Goal: Transaction & Acquisition: Purchase product/service

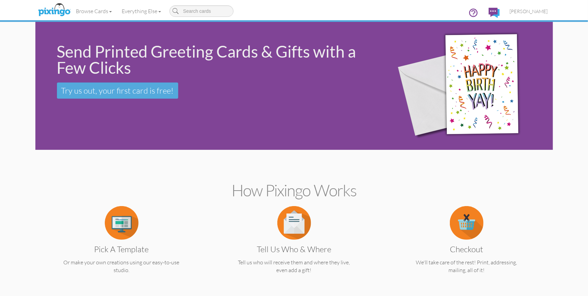
click at [526, 11] on span "[PERSON_NAME]" at bounding box center [529, 11] width 38 height 6
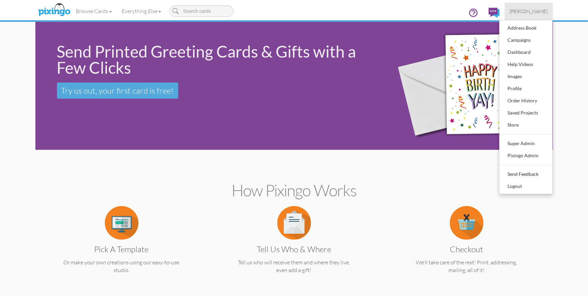
click at [526, 11] on span "[PERSON_NAME]" at bounding box center [529, 11] width 38 height 6
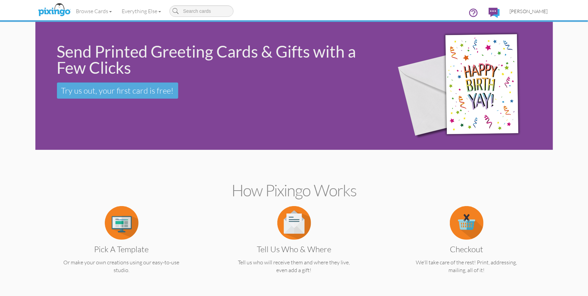
click at [526, 10] on span "[PERSON_NAME]" at bounding box center [529, 11] width 38 height 6
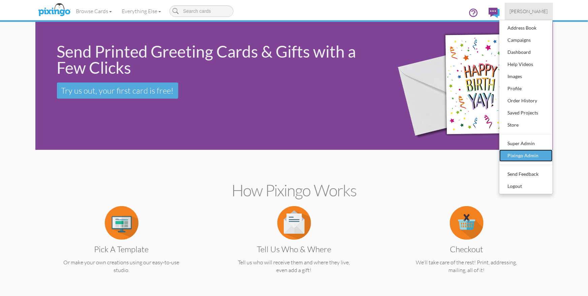
click at [525, 153] on div "Pixingo Admin" at bounding box center [526, 156] width 40 height 10
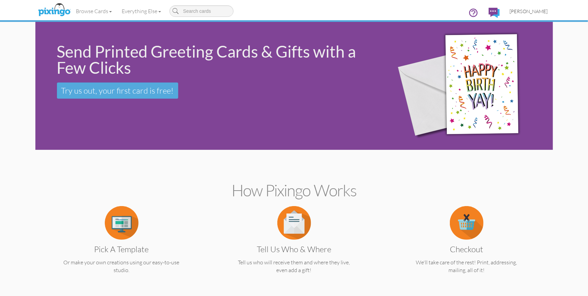
click at [542, 10] on span "[PERSON_NAME]" at bounding box center [529, 11] width 38 height 6
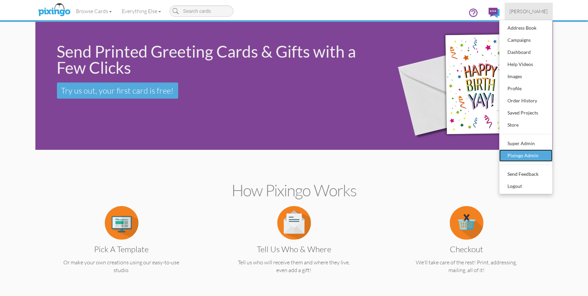
click at [524, 155] on div "Pixingo Admin" at bounding box center [526, 156] width 40 height 10
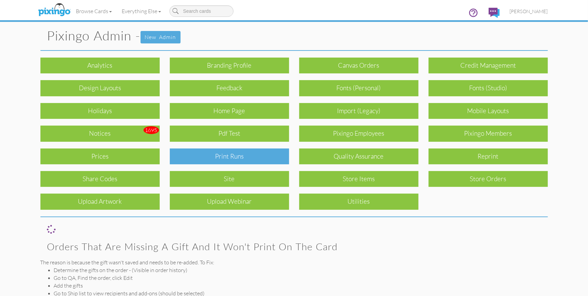
click at [217, 151] on div "Print Runs" at bounding box center [229, 157] width 119 height 16
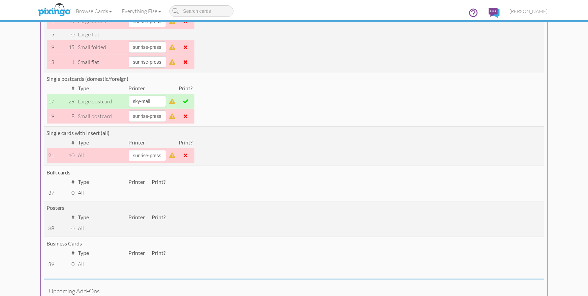
scroll to position [128, 0]
click at [166, 102] on select "[PERSON_NAME] sky-mail sunrise-press" at bounding box center [147, 100] width 37 height 11
select select "string:sunrise-press"
click at [129, 95] on select "[PERSON_NAME] sky-mail sunrise-press" at bounding box center [147, 100] width 37 height 11
click at [188, 99] on span at bounding box center [185, 100] width 5 height 5
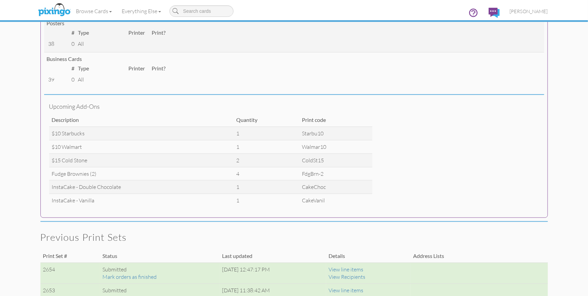
scroll to position [0, 0]
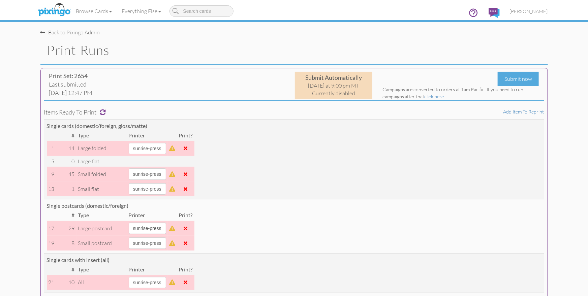
click at [520, 12] on span "[PERSON_NAME]" at bounding box center [529, 11] width 38 height 6
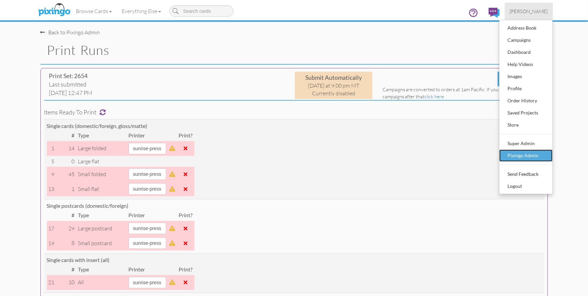
click at [523, 153] on div "Pixingo Admin" at bounding box center [526, 156] width 40 height 10
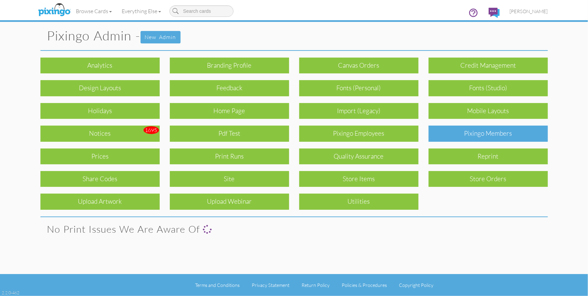
click at [498, 133] on div "Pixingo Members" at bounding box center [487, 134] width 119 height 16
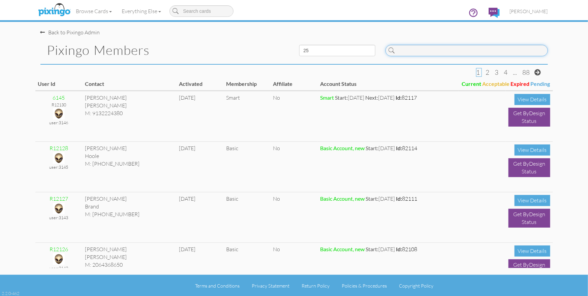
click at [404, 53] on input at bounding box center [466, 50] width 162 height 11
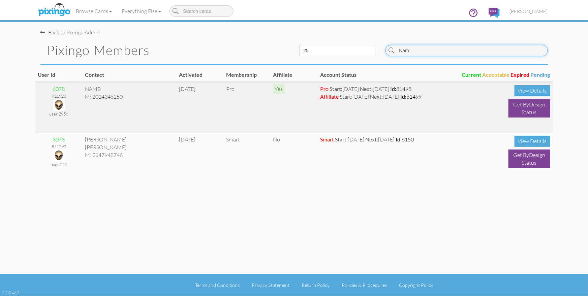
type input "Nam"
click at [56, 106] on img at bounding box center [59, 105] width 12 height 12
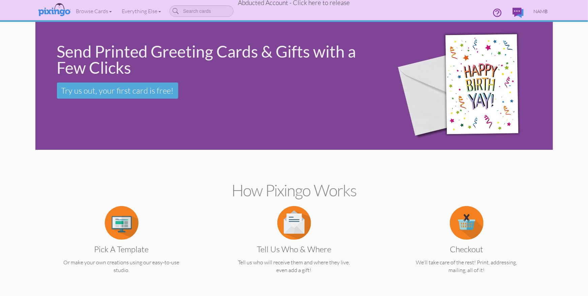
click at [540, 11] on span "NAMB" at bounding box center [541, 11] width 14 height 6
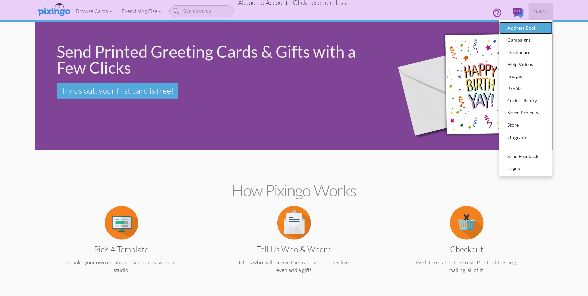
click at [524, 24] on div "Address Book" at bounding box center [526, 28] width 40 height 10
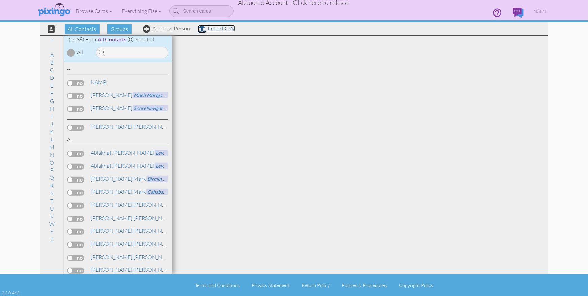
click at [212, 30] on link "Import CSV" at bounding box center [216, 28] width 37 height 7
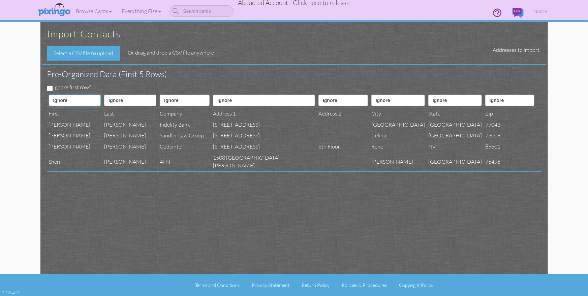
click at [75, 99] on select "Ignore ---------- First name Last name ---------- Address 1 Address 2 City Stat…" at bounding box center [75, 100] width 52 height 11
select select "object:9227"
click at [49, 95] on select "Ignore ---------- First name Last name ---------- Address 1 Address 2 City Stat…" at bounding box center [75, 100] width 52 height 11
click at [129, 100] on select "Ignore ---------- First name Last name ---------- Address 1 Address 2 City Stat…" at bounding box center [130, 100] width 52 height 11
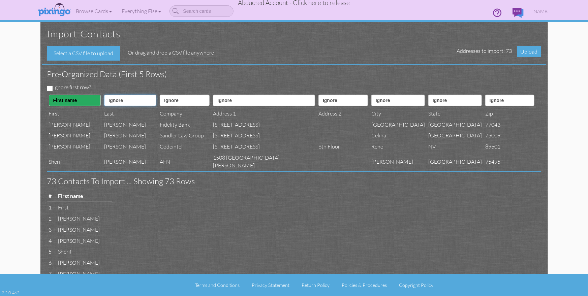
select select "object:9228"
click at [109, 95] on select "Ignore ---------- First name Last name ---------- Address 1 Address 2 City Stat…" at bounding box center [130, 100] width 52 height 11
click at [194, 102] on select "Ignore ---------- First name Last name ---------- Address 1 Address 2 City Stat…" at bounding box center [185, 100] width 50 height 11
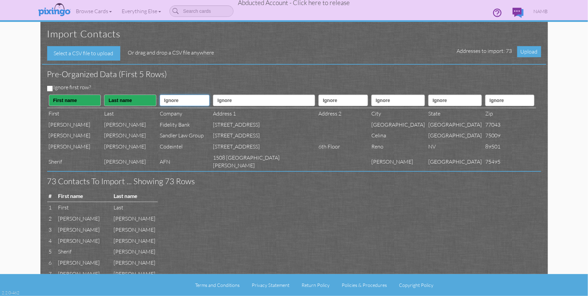
select select "object:9239"
click at [171, 95] on select "Ignore ---------- First name Last name ---------- Address 1 Address 2 City Stat…" at bounding box center [185, 100] width 50 height 11
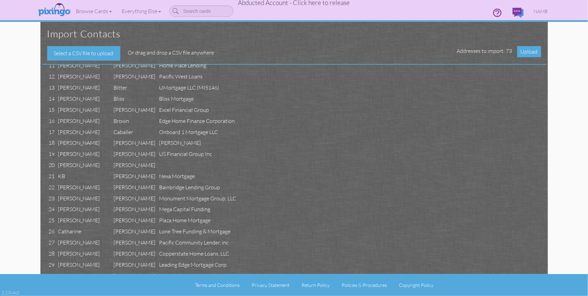
scroll to position [254, 0]
click at [539, 10] on span "NAMB" at bounding box center [541, 11] width 14 height 6
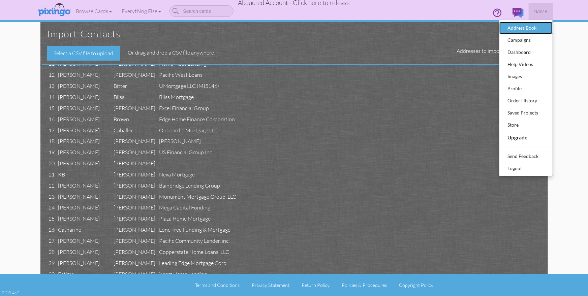
click at [527, 25] on div "Address Book" at bounding box center [526, 28] width 40 height 10
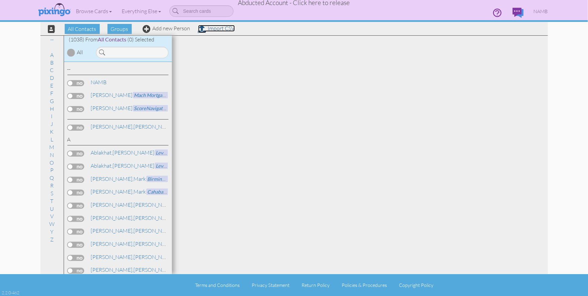
click at [215, 28] on link "Import CSV" at bounding box center [216, 28] width 37 height 7
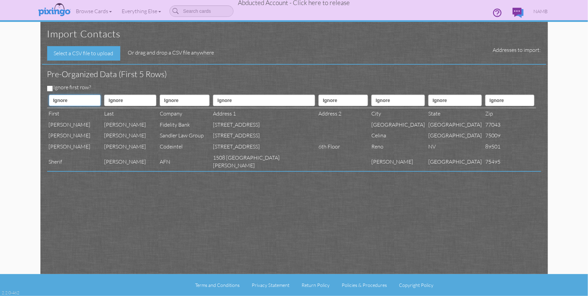
click at [69, 102] on select "Ignore ---------- First name Last name ---------- Address 1 Address 2 City Stat…" at bounding box center [75, 100] width 52 height 11
select select "object:13292"
click at [49, 95] on select "Ignore ---------- First name Last name ---------- Address 1 Address 2 City Stat…" at bounding box center [75, 100] width 52 height 11
click at [127, 99] on select "Ignore ---------- First name Last name ---------- Address 1 Address 2 City Stat…" at bounding box center [130, 100] width 52 height 11
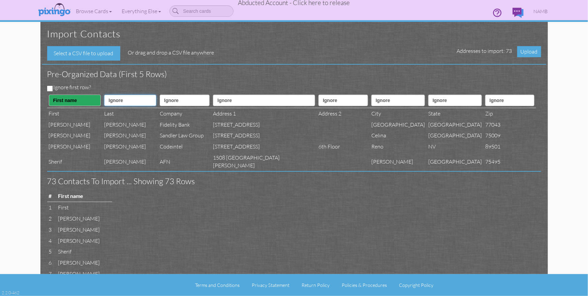
select select "object:13293"
click at [109, 95] on select "Ignore ---------- First name Last name ---------- Address 1 Address 2 City Stat…" at bounding box center [130, 100] width 52 height 11
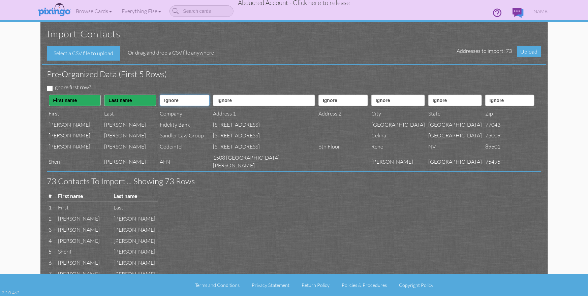
click at [196, 99] on select "Ignore ---------- First name Last name ---------- Address 1 Address 2 City Stat…" at bounding box center [185, 100] width 50 height 11
select select "object:13304"
click at [171, 95] on select "Ignore ---------- First name Last name ---------- Address 1 Address 2 City Stat…" at bounding box center [185, 100] width 50 height 11
click at [248, 99] on select "Ignore ---------- First name Last name ---------- Address 1 Address 2 City Stat…" at bounding box center [264, 100] width 102 height 11
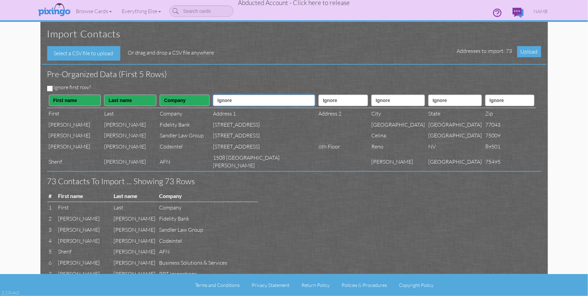
click at [248, 98] on select "Ignore ---------- First name Last name ---------- Address 1 Address 2 City Stat…" at bounding box center [264, 100] width 102 height 11
select select "object:13295"
click at [232, 95] on select "Ignore ---------- First name Last name ---------- Address 1 Address 2 City Stat…" at bounding box center [264, 100] width 102 height 11
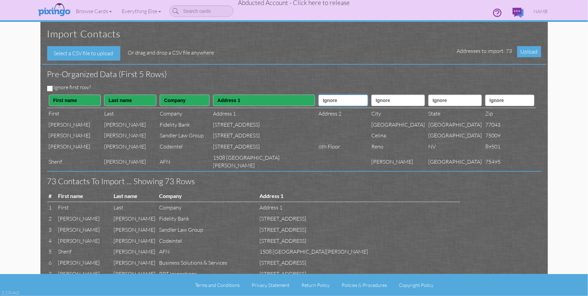
click at [318, 99] on select "Ignore ---------- First name Last name ---------- Address 1 Address 2 City Stat…" at bounding box center [343, 100] width 50 height 11
select select "object:13296"
click at [318, 95] on select "Ignore ---------- First name Last name ---------- Address 1 Address 2 City Stat…" at bounding box center [343, 100] width 50 height 11
click at [371, 99] on select "Ignore ---------- First name Last name ---------- Address 1 Address 2 City Stat…" at bounding box center [398, 100] width 54 height 11
select select "object:13297"
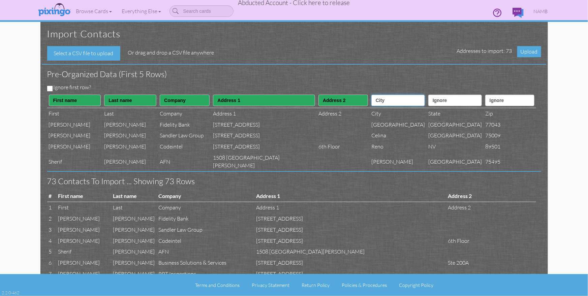
click at [371, 95] on select "Ignore ---------- First name Last name ---------- Address 1 Address 2 City Stat…" at bounding box center [398, 100] width 54 height 11
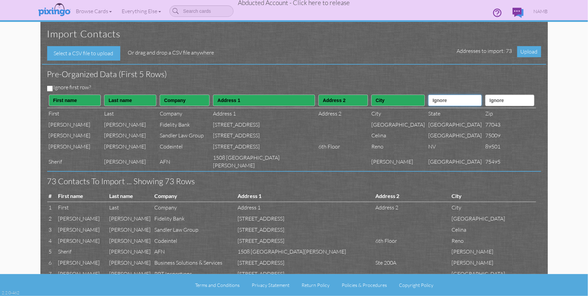
click at [430, 102] on select "Ignore ---------- First name Last name ---------- Address 1 Address 2 City Stat…" at bounding box center [455, 100] width 54 height 11
select select "object:13298"
click at [428, 95] on select "Ignore ---------- First name Last name ---------- Address 1 Address 2 City Stat…" at bounding box center [455, 100] width 54 height 11
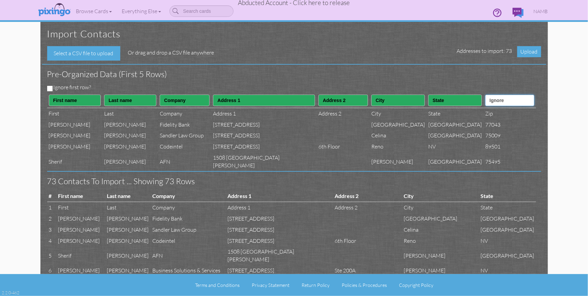
click at [488, 101] on select "Ignore ---------- First name Last name ---------- Address 1 Address 2 City Stat…" at bounding box center [509, 100] width 49 height 11
select select "object:13299"
click at [485, 95] on select "Ignore ---------- First name Last name ---------- Address 1 Address 2 City Stat…" at bounding box center [509, 100] width 49 height 11
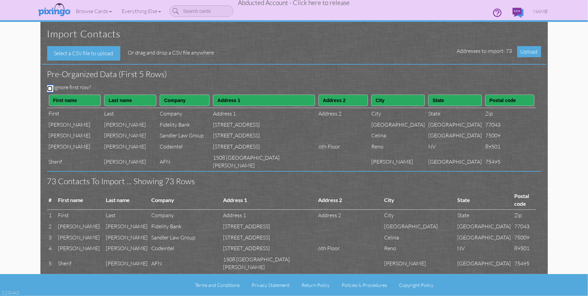
click at [50, 87] on input "Ignore first row?" at bounding box center [49, 88] width 5 height 5
checkbox input "true"
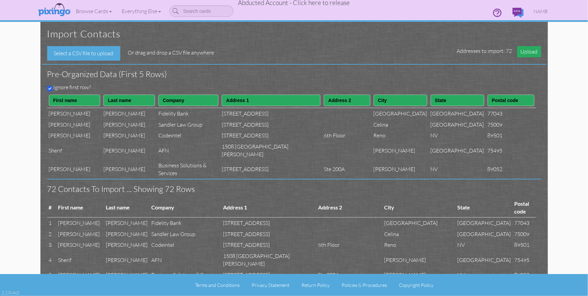
click at [526, 51] on span "Upload" at bounding box center [529, 51] width 24 height 11
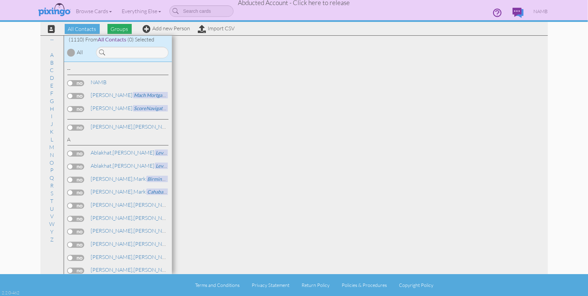
click at [119, 31] on span "Groups" at bounding box center [119, 29] width 24 height 10
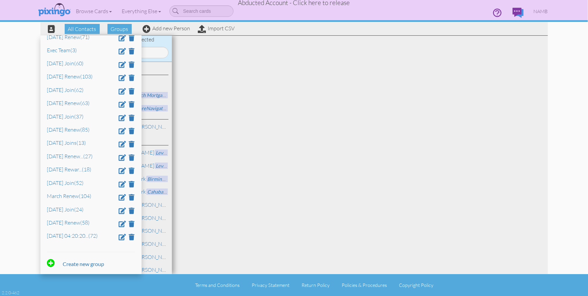
scroll to position [106, 0]
click at [120, 235] on span at bounding box center [122, 236] width 7 height 6
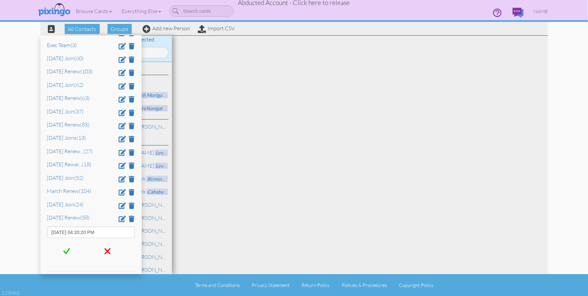
drag, startPoint x: 109, startPoint y: 235, endPoint x: 48, endPoint y: 235, distance: 61.3
click at [48, 235] on input "[DATE] 04:20:20 PM" at bounding box center [91, 232] width 88 height 11
type input "[DATE] Renew"
click at [64, 250] on div at bounding box center [67, 251] width 40 height 16
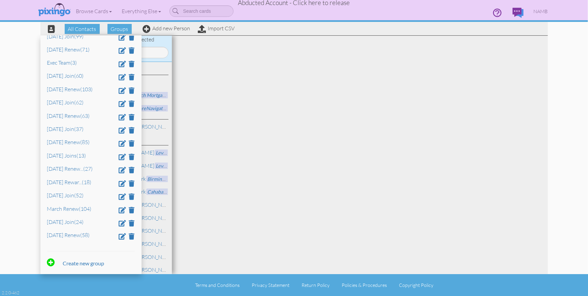
scroll to position [0, 0]
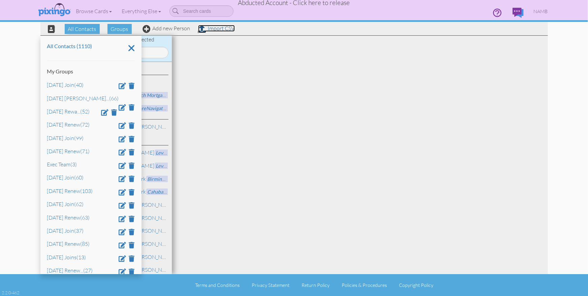
click at [212, 29] on link "Import CSV" at bounding box center [216, 28] width 37 height 7
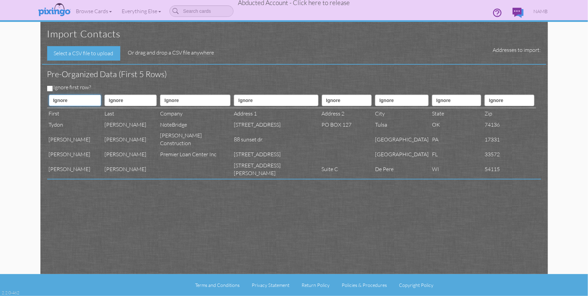
click at [86, 100] on select "Ignore ---------- First name Last name ---------- Address 1 Address 2 City Stat…" at bounding box center [75, 100] width 52 height 11
select select "object:21537"
click at [49, 95] on select "Ignore ---------- First name Last name ---------- Address 1 Address 2 City Stat…" at bounding box center [75, 100] width 52 height 11
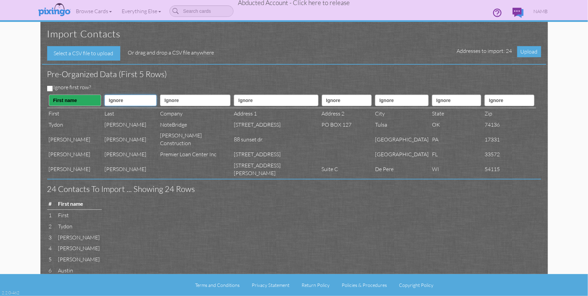
click at [130, 100] on select "Ignore ---------- First name Last name ---------- Address 1 Address 2 City Stat…" at bounding box center [130, 100] width 52 height 11
select select "object:21538"
click at [109, 95] on select "Ignore ---------- First name Last name ---------- Address 1 Address 2 City Stat…" at bounding box center [130, 100] width 52 height 11
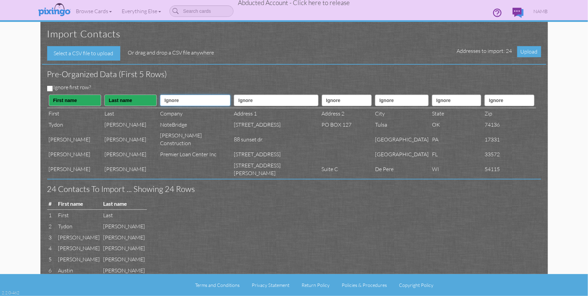
click at [217, 100] on select "Ignore ---------- First name Last name ---------- Address 1 Address 2 City Stat…" at bounding box center [195, 100] width 70 height 11
select select "object:21549"
click at [171, 95] on select "Ignore ---------- First name Last name ---------- Address 1 Address 2 City Stat…" at bounding box center [195, 100] width 70 height 11
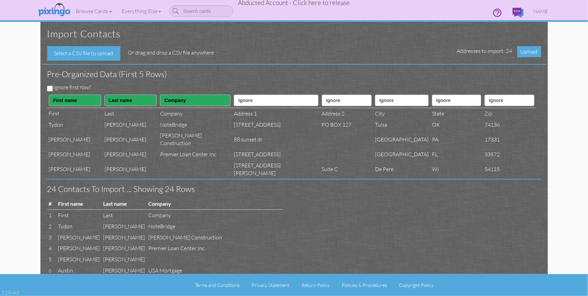
click at [251, 106] on th "Ignore ---------- First name Last name ---------- Address 1 Address 2 City Stat…" at bounding box center [276, 100] width 88 height 15
click at [250, 103] on select "Ignore ---------- First name Last name ---------- Address 1 Address 2 City Stat…" at bounding box center [276, 100] width 84 height 11
select select "object:21540"
click at [234, 95] on select "Ignore ---------- First name Last name ---------- Address 1 Address 2 City Stat…" at bounding box center [276, 100] width 84 height 11
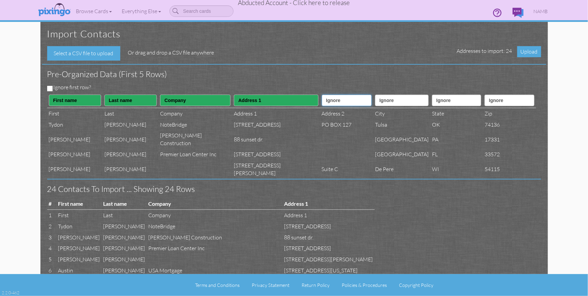
click at [326, 100] on select "Ignore ---------- First name Last name ---------- Address 1 Address 2 City Stat…" at bounding box center [347, 100] width 50 height 11
select select "object:21541"
click at [322, 95] on select "Ignore ---------- First name Last name ---------- Address 1 Address 2 City Stat…" at bounding box center [347, 100] width 50 height 11
click at [375, 100] on select "Ignore ---------- First name Last name ---------- Address 1 Address 2 City Stat…" at bounding box center [402, 100] width 54 height 11
select select "object:21542"
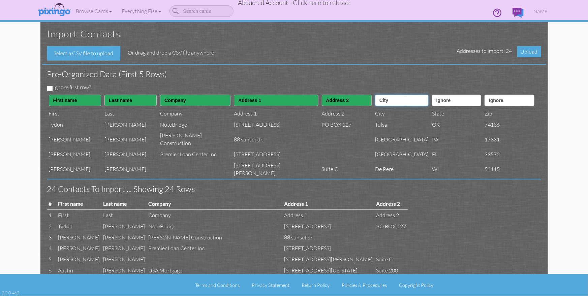
click at [375, 95] on select "Ignore ---------- First name Last name ---------- Address 1 Address 2 City Stat…" at bounding box center [402, 100] width 54 height 11
click at [433, 103] on select "Ignore ---------- First name Last name ---------- Address 1 Address 2 City Stat…" at bounding box center [456, 100] width 49 height 11
select select "object:21543"
click at [432, 95] on select "Ignore ---------- First name Last name ---------- Address 1 Address 2 City Stat…" at bounding box center [456, 100] width 49 height 11
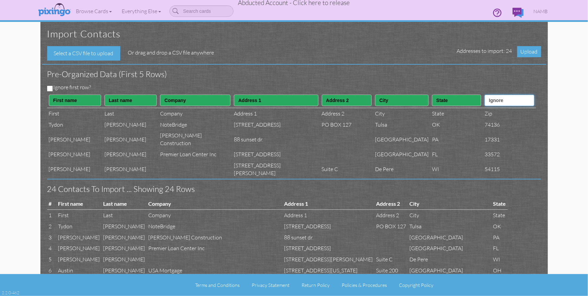
click at [502, 101] on select "Ignore ---------- First name Last name ---------- Address 1 Address 2 City Stat…" at bounding box center [509, 100] width 50 height 11
select select "object:21544"
click at [484, 95] on select "Ignore ---------- First name Last name ---------- Address 1 Address 2 City Stat…" at bounding box center [509, 100] width 50 height 11
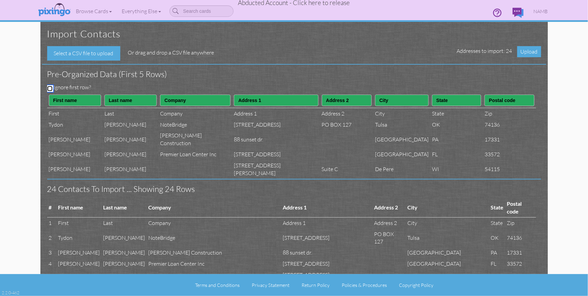
click at [50, 89] on input "Ignore first row?" at bounding box center [49, 88] width 5 height 5
checkbox input "true"
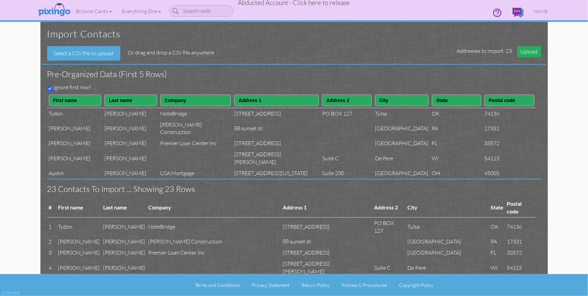
click at [530, 52] on span "Upload" at bounding box center [529, 51] width 24 height 11
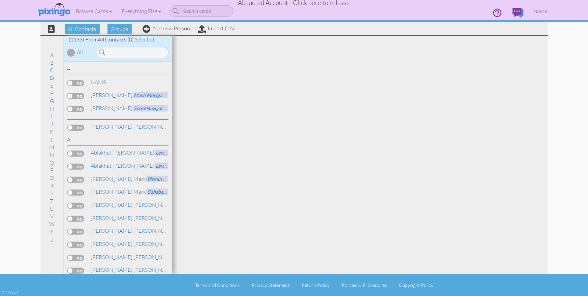
click at [537, 10] on span "NAMB" at bounding box center [541, 11] width 14 height 6
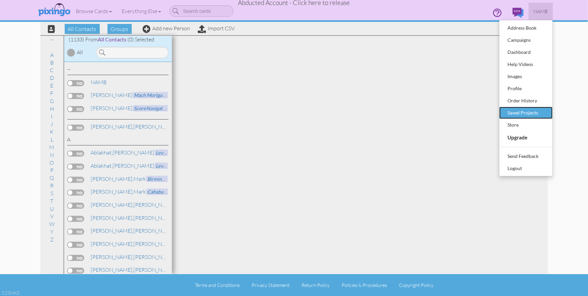
click at [522, 110] on div "Saved Projects" at bounding box center [526, 113] width 40 height 10
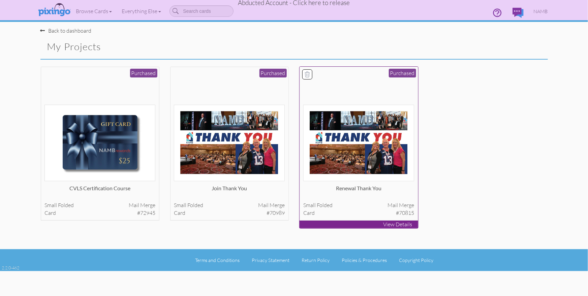
click at [363, 130] on img at bounding box center [358, 143] width 111 height 76
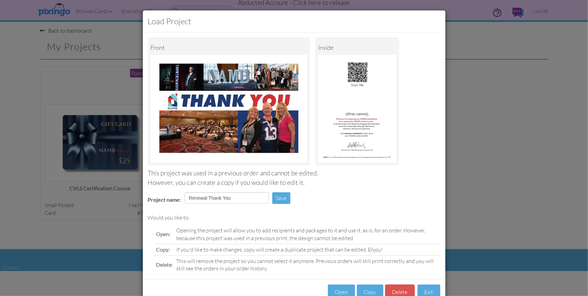
scroll to position [19, 0]
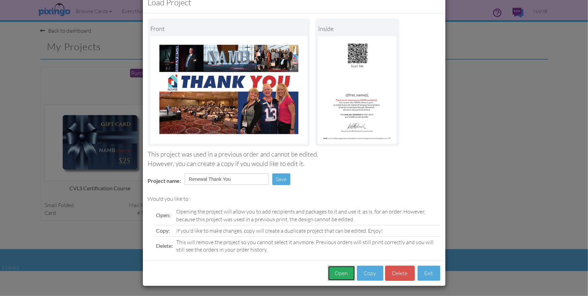
click at [339, 267] on button "Open" at bounding box center [341, 273] width 27 height 15
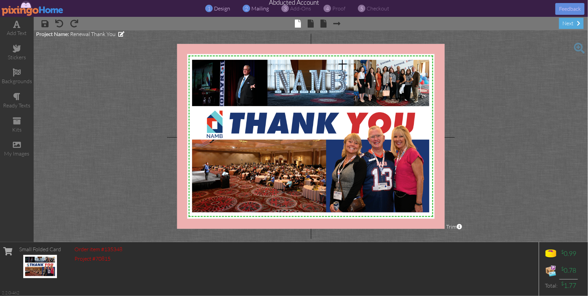
click at [259, 7] on span "mailing" at bounding box center [261, 8] width 18 height 7
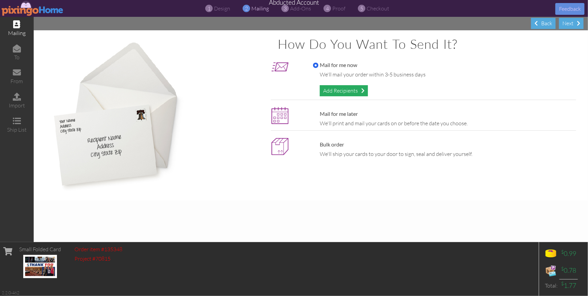
click at [336, 89] on div "Add Recipients" at bounding box center [344, 90] width 48 height 11
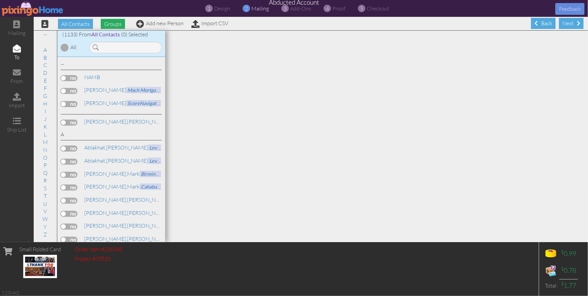
click at [116, 25] on span "Groups" at bounding box center [113, 24] width 24 height 10
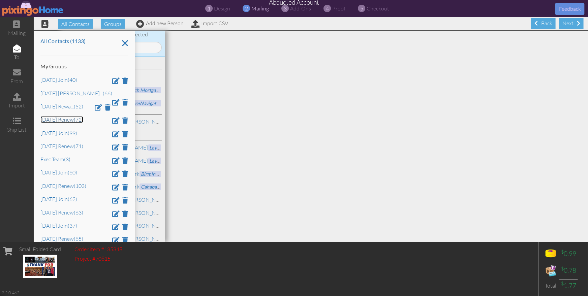
click at [62, 121] on link "[DATE] Renew (72)" at bounding box center [61, 119] width 43 height 7
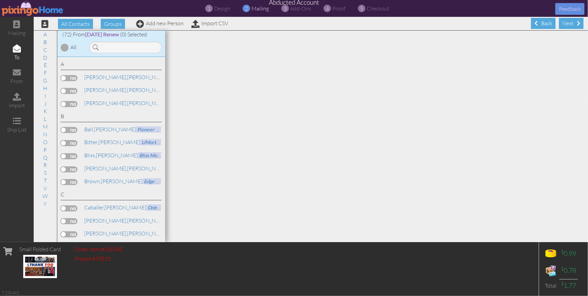
click at [64, 48] on div at bounding box center [65, 47] width 8 height 8
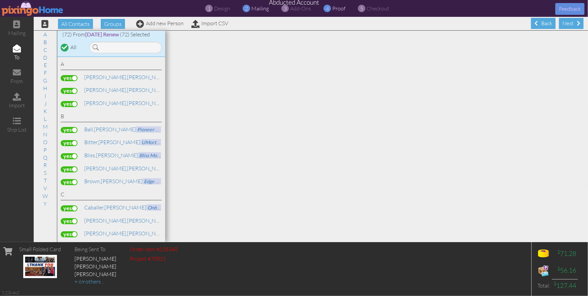
click at [334, 9] on span "proof" at bounding box center [338, 8] width 13 height 7
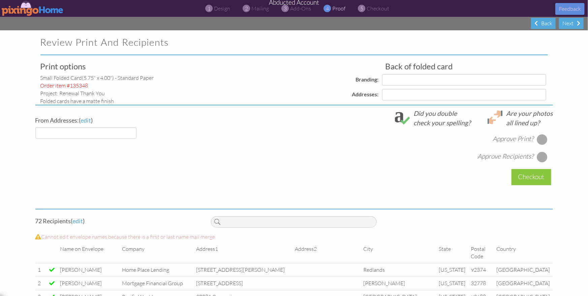
select select "object:31607"
select select "object:31610"
select select "object:31613"
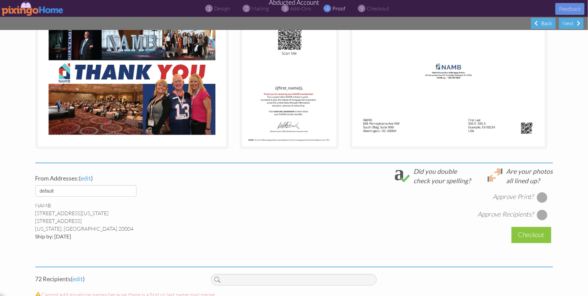
scroll to position [120, 0]
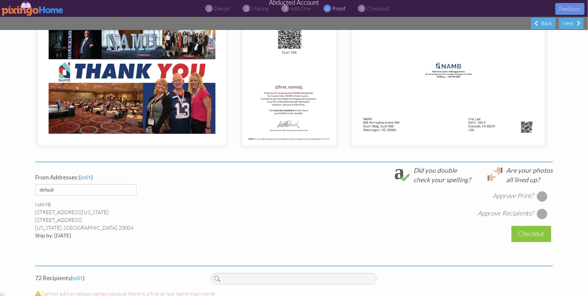
click at [542, 191] on div at bounding box center [542, 196] width 11 height 11
drag, startPoint x: 542, startPoint y: 211, endPoint x: 556, endPoint y: 216, distance: 14.7
click at [543, 211] on div at bounding box center [542, 214] width 11 height 11
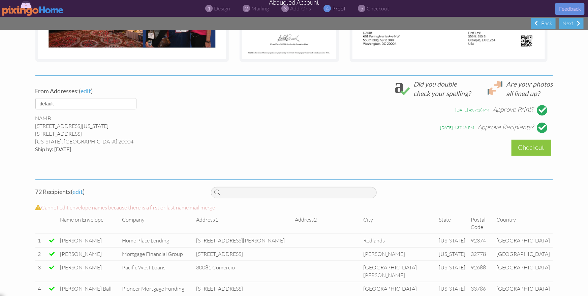
scroll to position [230, 0]
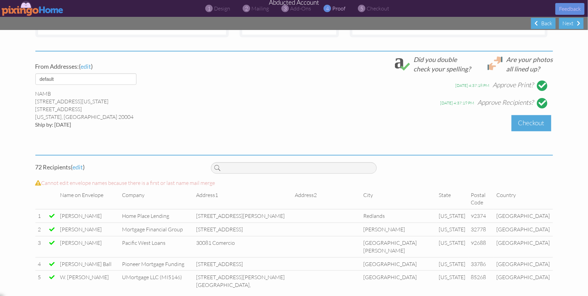
click at [524, 122] on div "Checkout" at bounding box center [531, 123] width 40 height 16
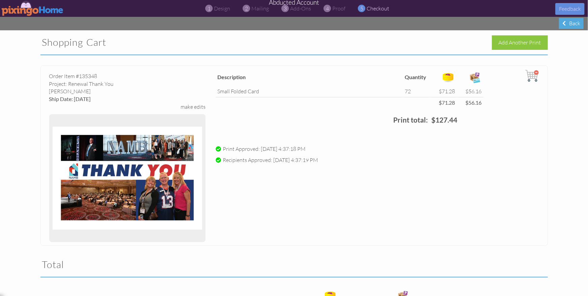
click at [432, 187] on div "Order Item #135348 Project: Renewal Thank You matte Finish Ship Date: [DATE] ma…" at bounding box center [293, 155] width 507 height 181
click at [515, 43] on div "Add Another Print" at bounding box center [520, 42] width 56 height 14
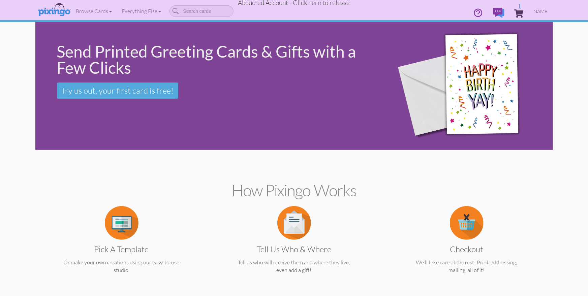
click at [538, 12] on span "NAMB" at bounding box center [541, 11] width 14 height 6
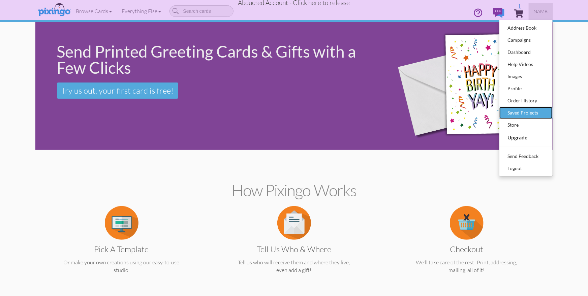
click at [523, 109] on div "Saved Projects" at bounding box center [526, 113] width 40 height 10
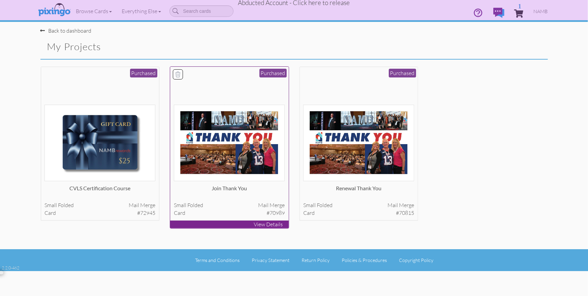
click at [216, 135] on img at bounding box center [229, 143] width 111 height 76
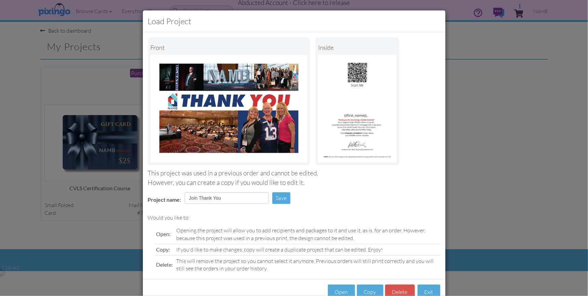
scroll to position [19, 0]
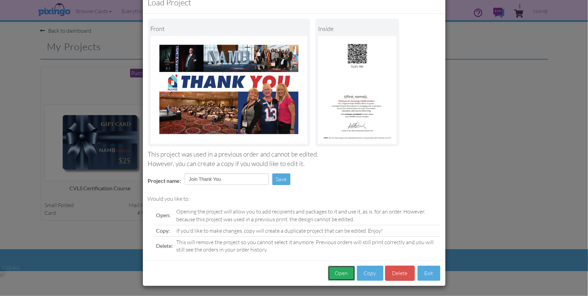
click at [339, 268] on button "Open" at bounding box center [341, 273] width 27 height 15
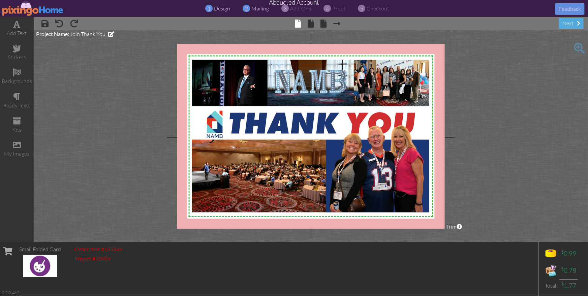
click at [259, 9] on span "mailing" at bounding box center [261, 8] width 18 height 7
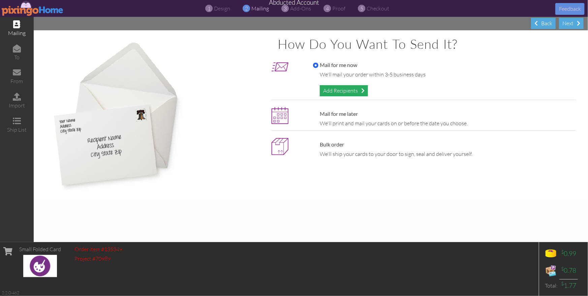
click at [351, 88] on div "Add Recipients" at bounding box center [344, 90] width 48 height 11
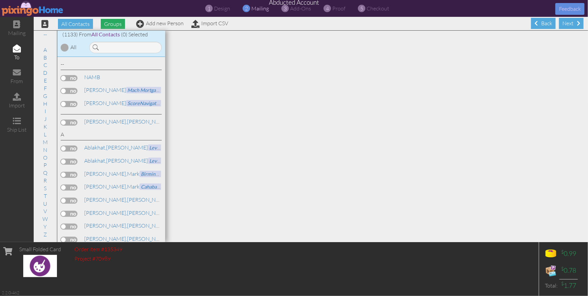
click at [113, 25] on span "Groups" at bounding box center [113, 24] width 24 height 10
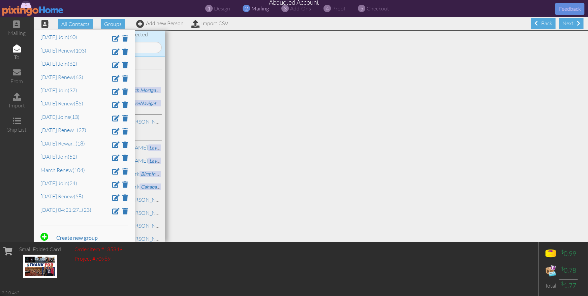
scroll to position [147, 0]
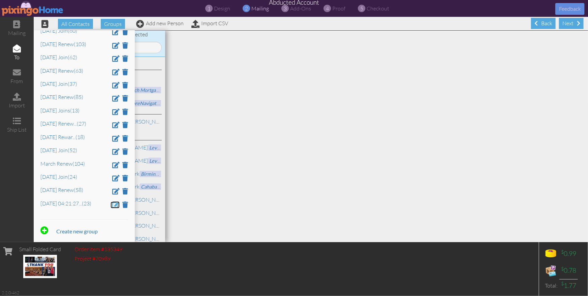
click at [115, 201] on span at bounding box center [115, 204] width 7 height 6
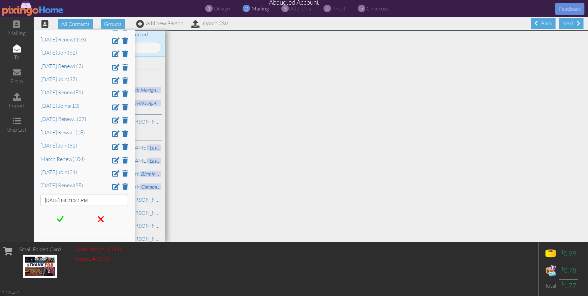
drag, startPoint x: 102, startPoint y: 203, endPoint x: 31, endPoint y: 201, distance: 70.4
click at [31, 201] on div "mailing to from import ship list All Contacts Groups Add new Person Import CSV …" at bounding box center [294, 129] width 588 height 225
type input "[DATE] Join"
click at [62, 224] on span at bounding box center [60, 219] width 7 height 10
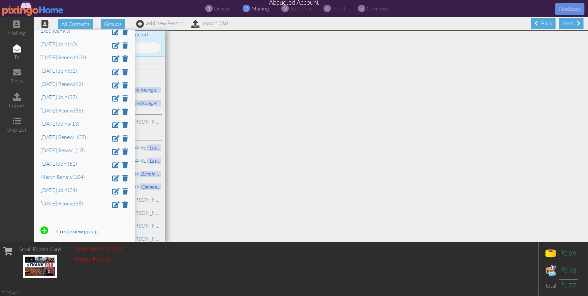
scroll to position [0, 0]
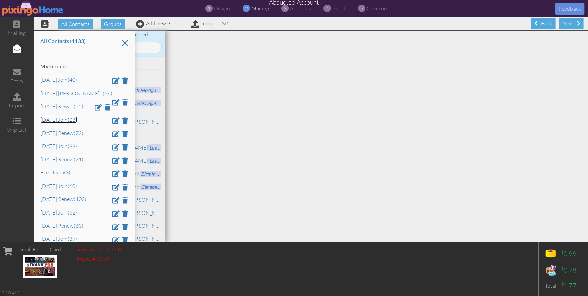
click at [65, 122] on link "[DATE] Join (23)" at bounding box center [58, 119] width 37 height 7
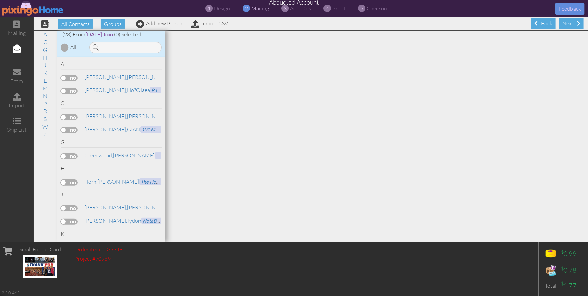
click at [65, 46] on div at bounding box center [65, 47] width 8 height 8
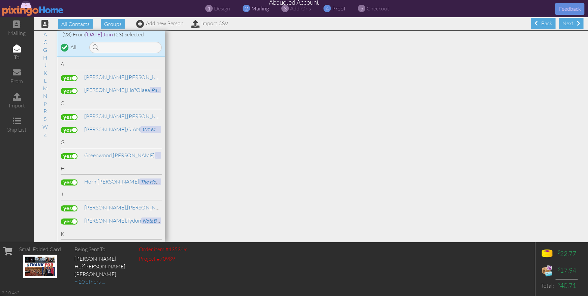
click at [339, 10] on span "proof" at bounding box center [338, 8] width 13 height 7
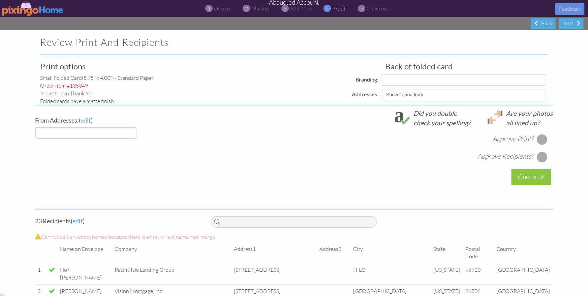
select select "object:35838"
select select "object:35840"
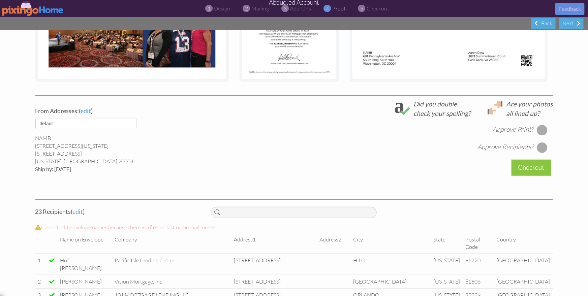
scroll to position [187, 0]
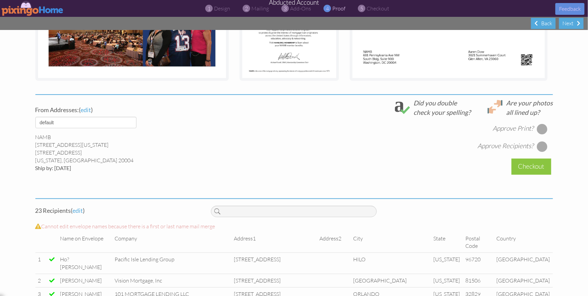
click at [542, 129] on div at bounding box center [542, 129] width 11 height 11
click at [540, 146] on div at bounding box center [542, 146] width 11 height 11
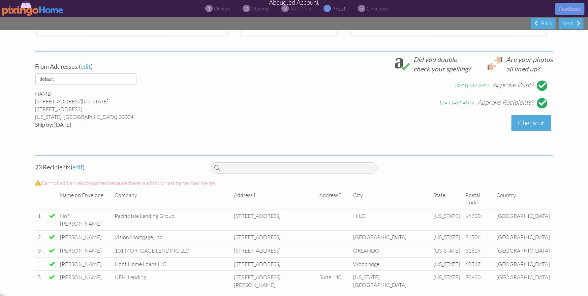
click at [522, 122] on div "Checkout" at bounding box center [531, 123] width 40 height 16
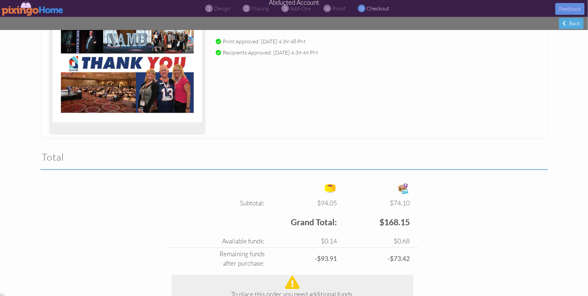
scroll to position [387, 0]
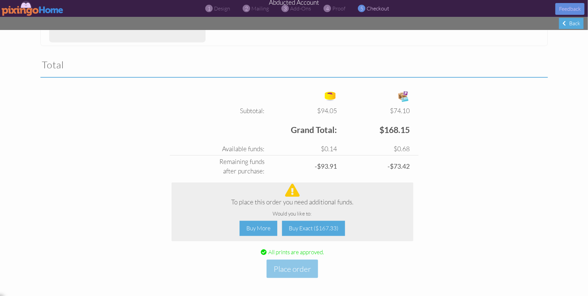
click at [514, 139] on div "Subtotal: $94.05 $74.10 Free card: $0.00 $0.00 $94.05 $74.10 Grand Total: $168.…" at bounding box center [293, 192] width 517 height 209
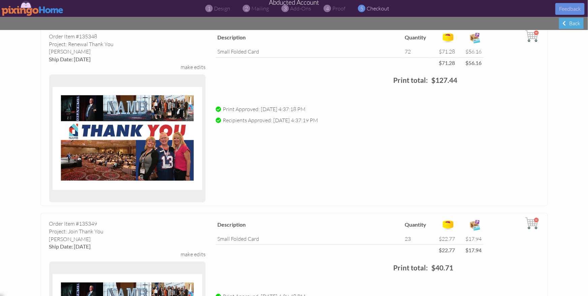
scroll to position [0, 0]
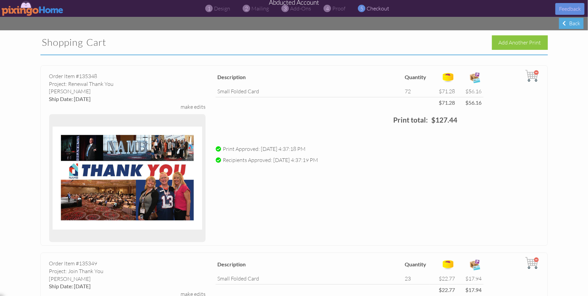
click at [25, 7] on img at bounding box center [33, 8] width 62 height 15
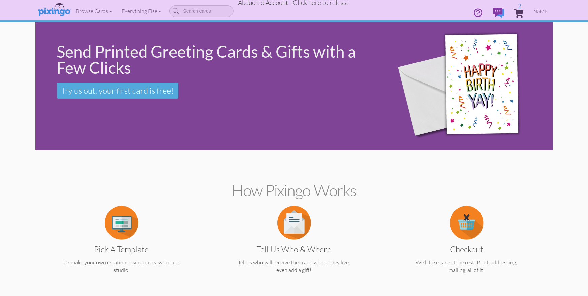
click at [535, 11] on span "NAMB" at bounding box center [541, 11] width 14 height 6
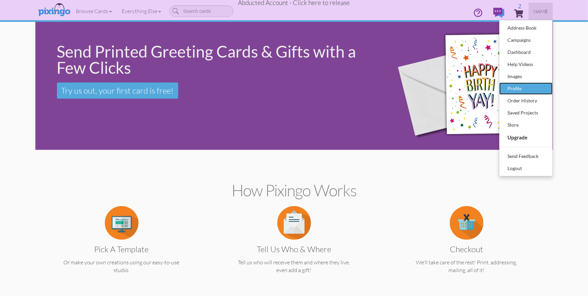
click at [513, 88] on div "Profile" at bounding box center [526, 89] width 40 height 10
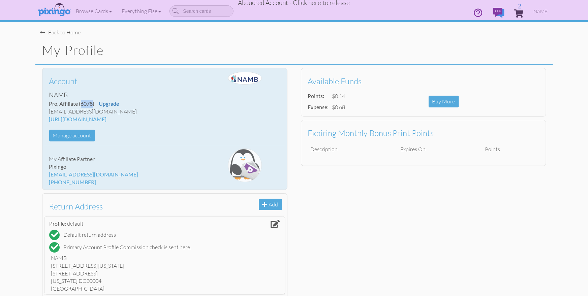
drag, startPoint x: 82, startPoint y: 102, endPoint x: 92, endPoint y: 103, distance: 10.1
click at [92, 103] on span "(6078)" at bounding box center [86, 103] width 15 height 6
copy span "6078"
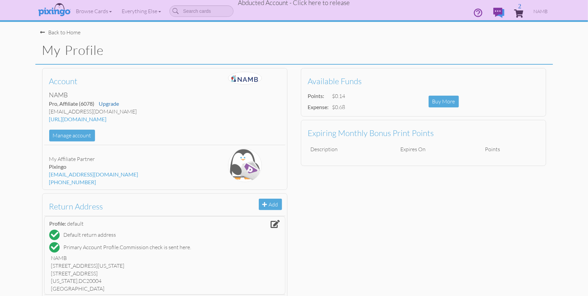
click at [310, 3] on span "Abducted Account - Click here to release" at bounding box center [294, 3] width 112 height 8
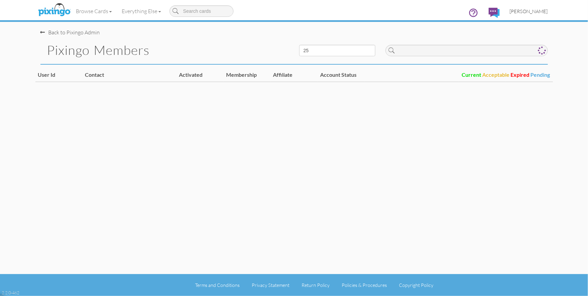
click at [534, 11] on span "[PERSON_NAME]" at bounding box center [529, 11] width 38 height 6
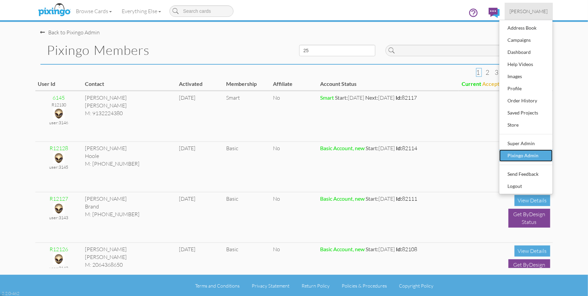
click at [523, 152] on div "Pixingo Admin" at bounding box center [526, 156] width 40 height 10
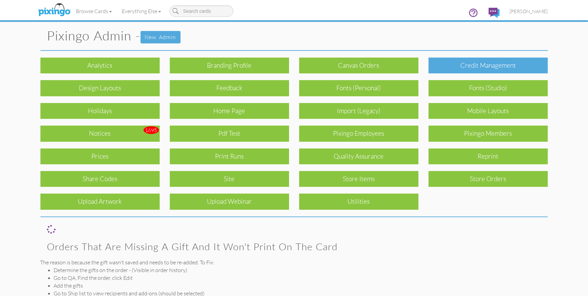
click at [485, 62] on div "Credit Management" at bounding box center [487, 66] width 119 height 16
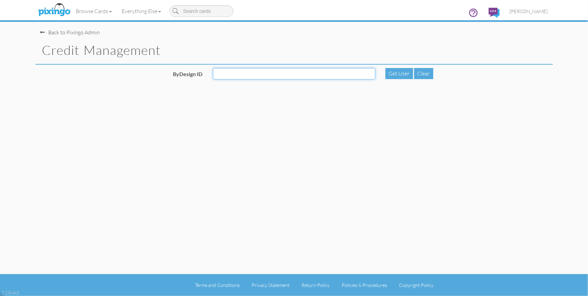
click at [241, 73] on input "ByDesign ID" at bounding box center [294, 73] width 162 height 11
paste input "6078"
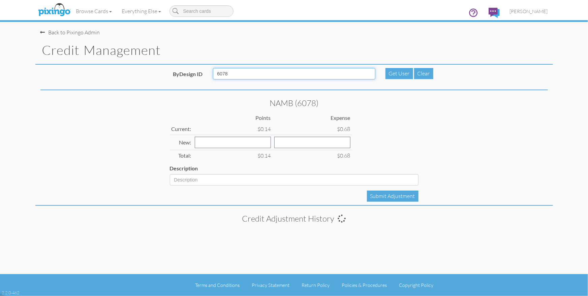
type input "6078"
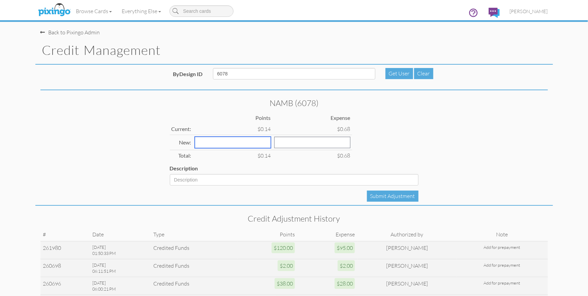
drag, startPoint x: 219, startPoint y: 141, endPoint x: 244, endPoint y: 144, distance: 24.7
click at [219, 141] on input "number" at bounding box center [233, 142] width 76 height 11
click at [229, 144] on input "number" at bounding box center [233, 142] width 76 height 11
type input "94"
click at [274, 143] on input "number" at bounding box center [312, 142] width 76 height 11
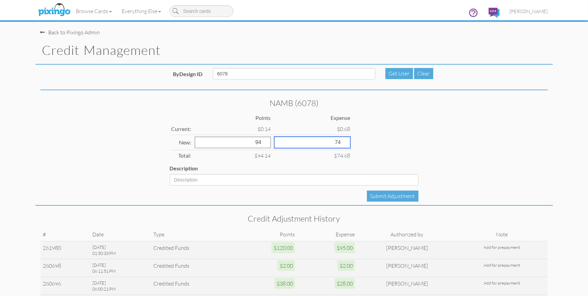
type input "74"
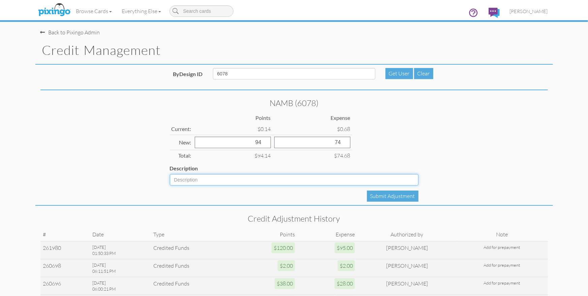
click at [205, 175] on input "Description" at bounding box center [294, 179] width 249 height 11
type input "Add for payment"
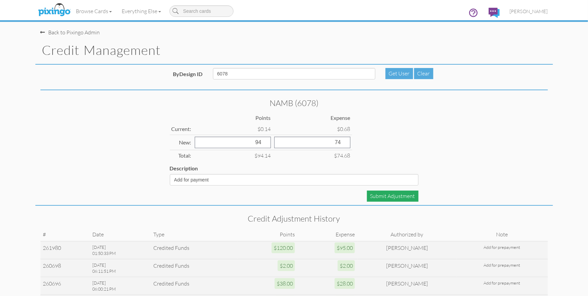
click at [382, 194] on div "Submit Adjustment" at bounding box center [393, 196] width 52 height 11
click at [529, 12] on span "[PERSON_NAME]" at bounding box center [529, 11] width 38 height 6
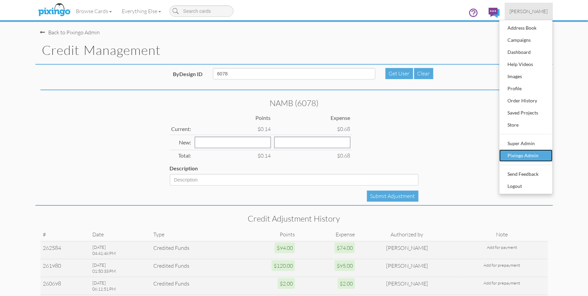
click at [531, 151] on div "Pixingo Admin" at bounding box center [526, 156] width 40 height 10
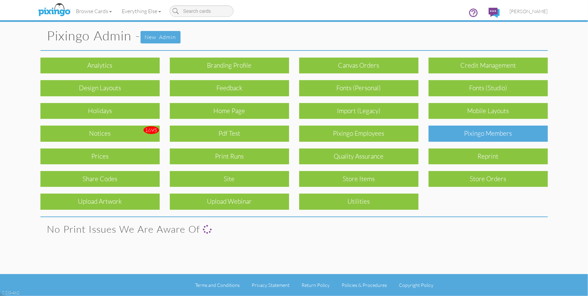
click at [505, 135] on div "Pixingo Members" at bounding box center [487, 134] width 119 height 16
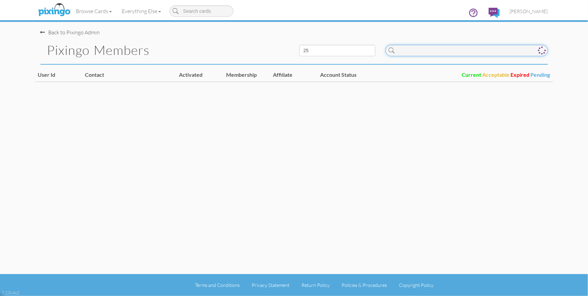
click at [421, 54] on input at bounding box center [466, 50] width 162 height 11
paste input "6078"
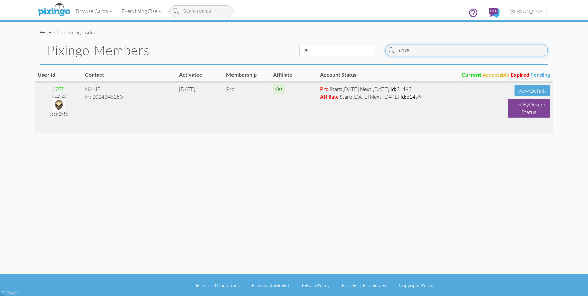
type input "6078"
click at [61, 105] on img at bounding box center [59, 105] width 12 height 12
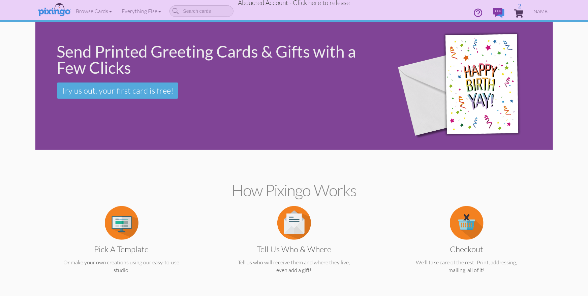
click at [545, 9] on span "NAMB" at bounding box center [541, 11] width 14 height 6
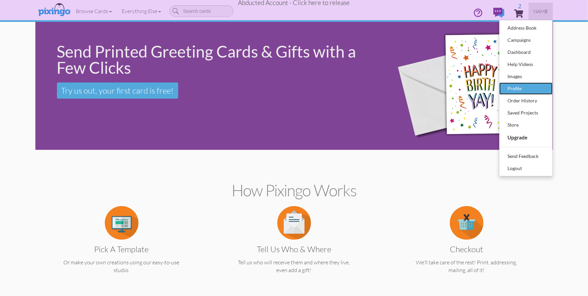
click at [511, 88] on div "Profile" at bounding box center [526, 89] width 40 height 10
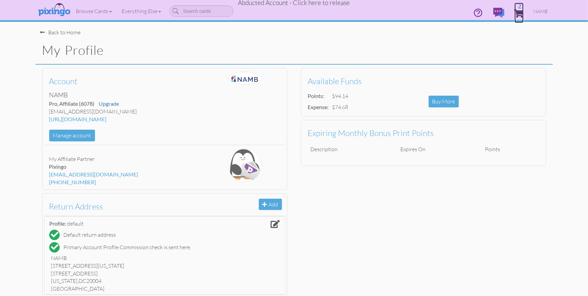
click at [522, 13] on span "2" at bounding box center [518, 13] width 9 height 8
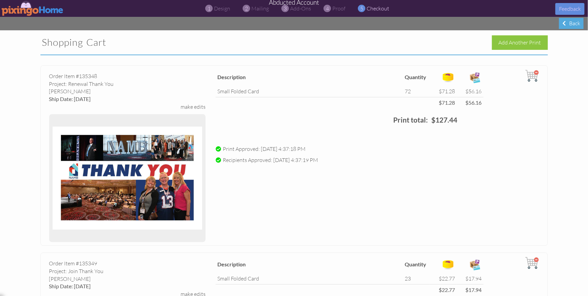
scroll to position [318, 0]
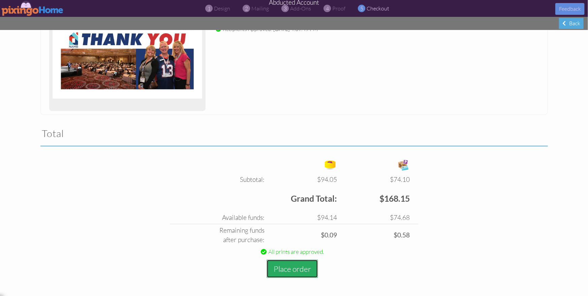
click at [298, 269] on button "Place order" at bounding box center [292, 269] width 52 height 19
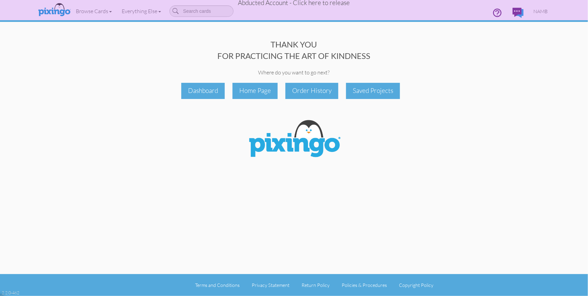
click at [321, 5] on span "Abducted Account - Click here to release" at bounding box center [294, 3] width 112 height 8
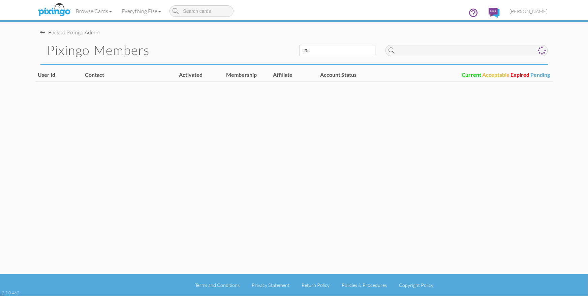
click at [354, 27] on div "Back to Pixingo Admin" at bounding box center [296, 29] width 512 height 14
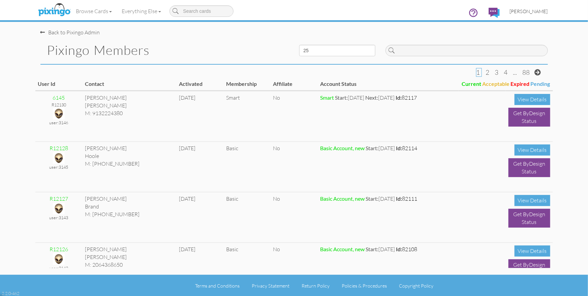
click at [534, 13] on span "[PERSON_NAME]" at bounding box center [529, 11] width 38 height 6
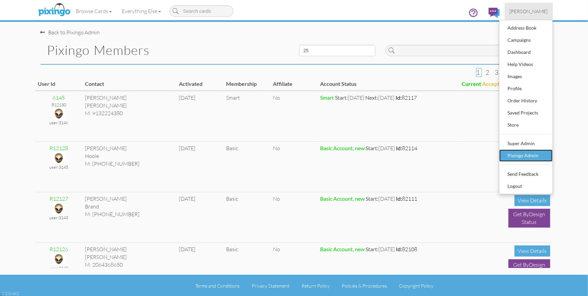
click at [537, 153] on div "Pixingo Admin" at bounding box center [526, 156] width 40 height 10
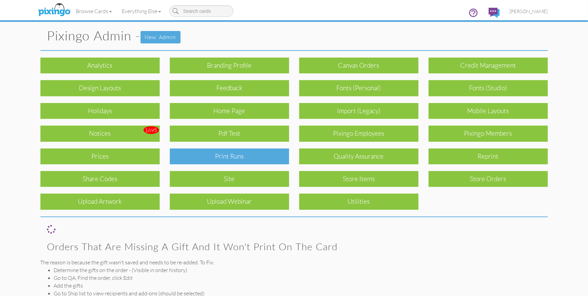
click at [229, 156] on div "Print Runs" at bounding box center [229, 157] width 119 height 16
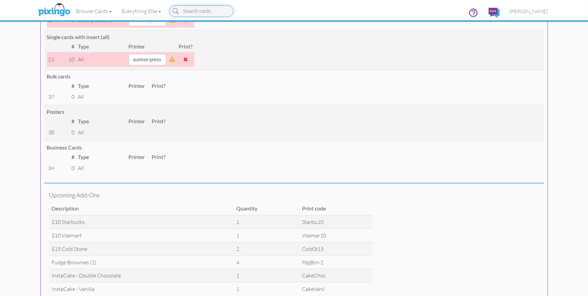
scroll to position [225, 0]
click at [520, 12] on span "[PERSON_NAME]" at bounding box center [529, 11] width 38 height 6
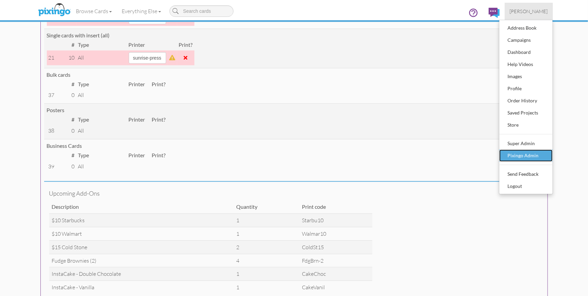
click at [510, 153] on div "Pixingo Admin" at bounding box center [526, 156] width 40 height 10
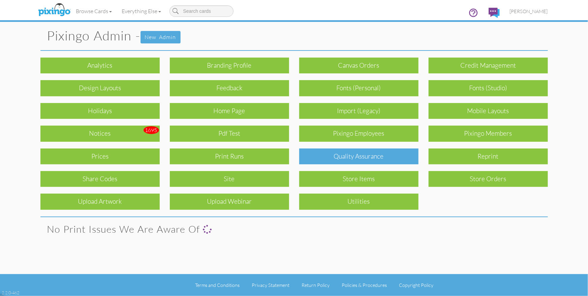
click at [388, 160] on div "Quality Assurance" at bounding box center [358, 157] width 119 height 16
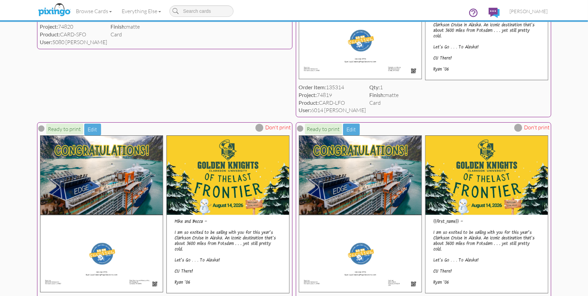
scroll to position [2299, 0]
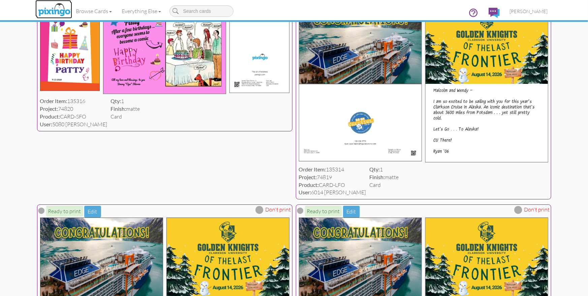
click at [57, 10] on img at bounding box center [54, 10] width 36 height 17
